Goal: Task Accomplishment & Management: Use online tool/utility

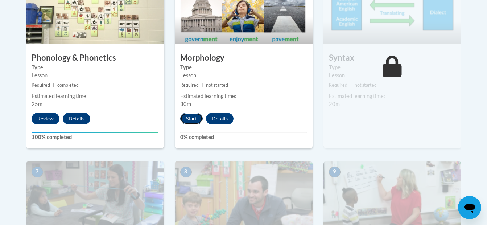
click at [190, 120] on button "Start" at bounding box center [191, 119] width 22 height 12
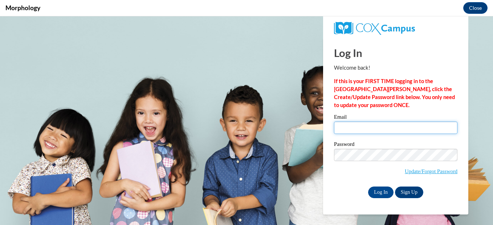
click at [386, 127] on input "Email" at bounding box center [395, 128] width 123 height 12
type input "[EMAIL_ADDRESS][DOMAIN_NAME]"
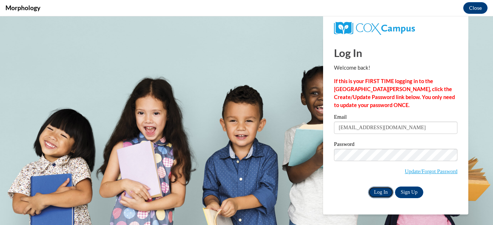
click at [382, 192] on input "Log In" at bounding box center [380, 193] width 25 height 12
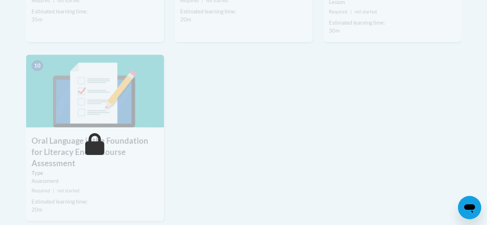
scroll to position [761, 0]
